Goal: Task Accomplishment & Management: Use online tool/utility

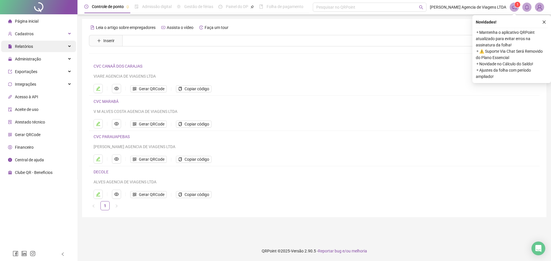
click at [44, 46] on div "Relatórios" at bounding box center [38, 46] width 75 height 11
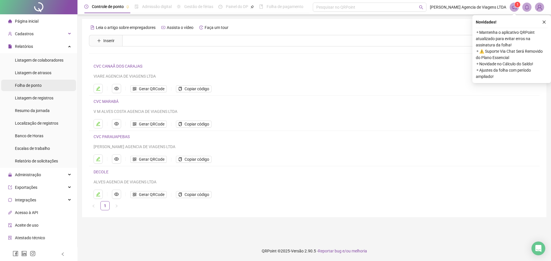
click at [45, 87] on li "Folha de ponto" at bounding box center [38, 85] width 75 height 11
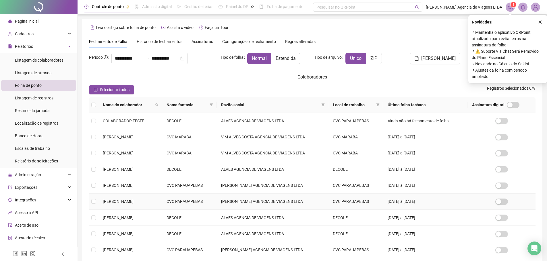
click at [108, 204] on span "[PERSON_NAME]" at bounding box center [118, 201] width 31 height 5
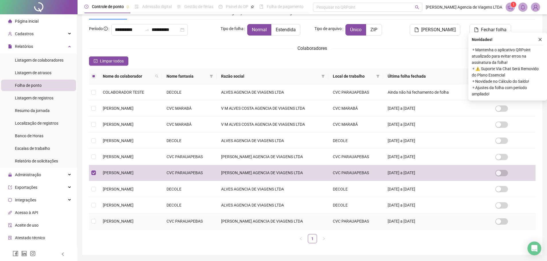
scroll to position [48, 0]
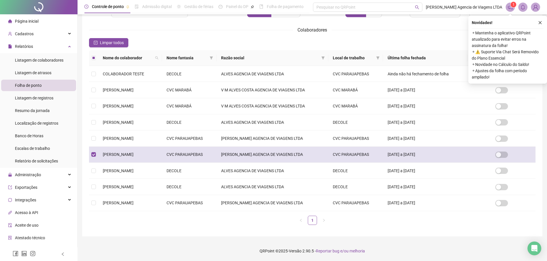
click at [133, 153] on span "[PERSON_NAME]" at bounding box center [118, 154] width 31 height 5
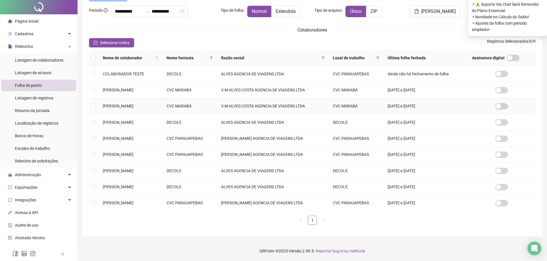
scroll to position [0, 0]
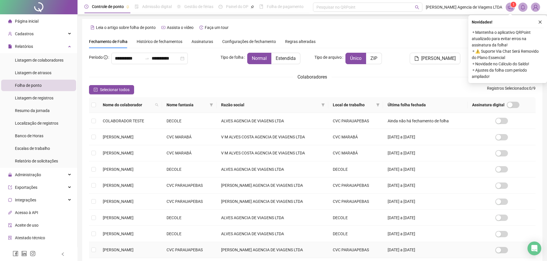
click at [130, 250] on span "[PERSON_NAME]" at bounding box center [118, 250] width 31 height 5
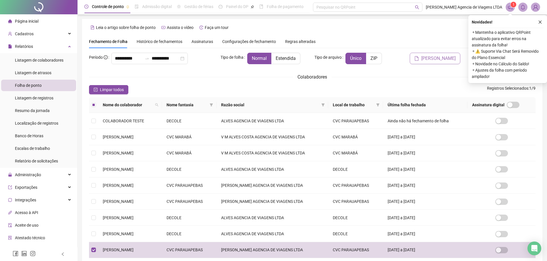
click at [438, 61] on span "[PERSON_NAME]" at bounding box center [438, 58] width 34 height 7
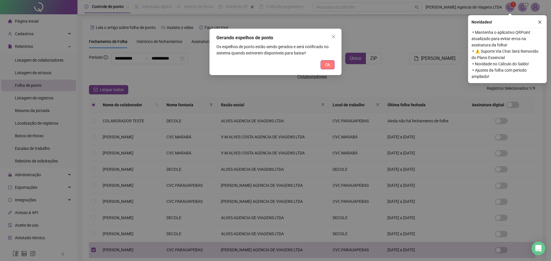
click at [329, 64] on span "Ok" at bounding box center [327, 65] width 5 height 6
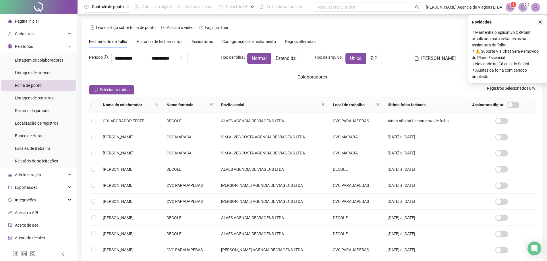
click at [540, 22] on icon "close" at bounding box center [540, 22] width 4 height 4
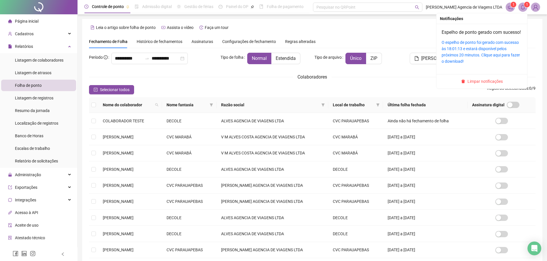
click at [524, 9] on icon "bell" at bounding box center [522, 7] width 5 height 5
click at [463, 55] on link "O espelho de ponto foi gerado com sucesso às 18:01:13 e estará disponível pelos…" at bounding box center [480, 52] width 78 height 24
